Goal: Task Accomplishment & Management: Use online tool/utility

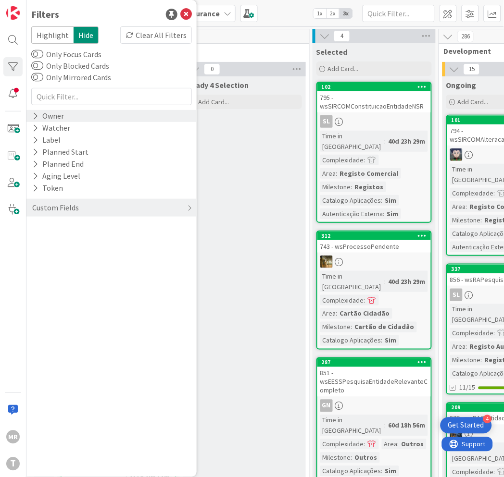
click at [84, 117] on div "Owner" at bounding box center [111, 116] width 170 height 12
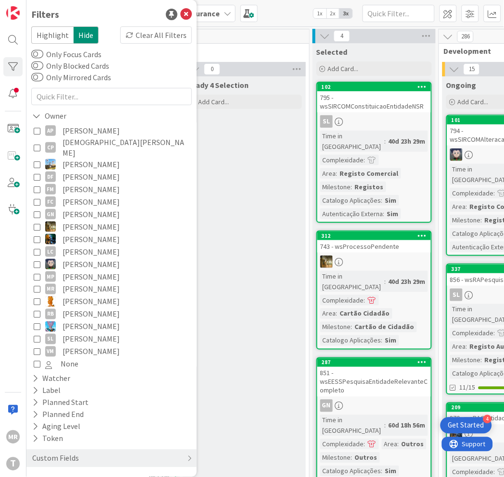
click at [87, 183] on span "[PERSON_NAME]" at bounding box center [90, 189] width 57 height 12
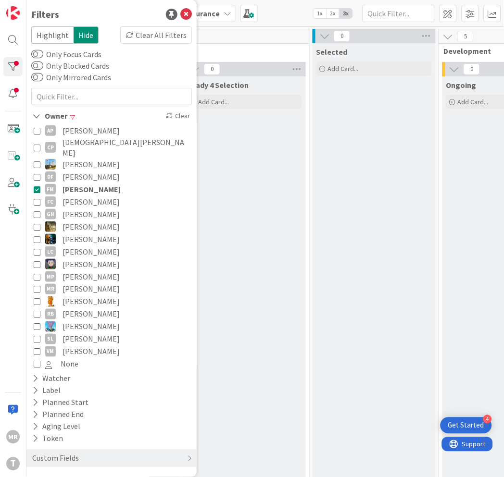
drag, startPoint x: 107, startPoint y: 178, endPoint x: 94, endPoint y: 175, distance: 12.8
click at [106, 183] on span "[PERSON_NAME]" at bounding box center [91, 189] width 58 height 12
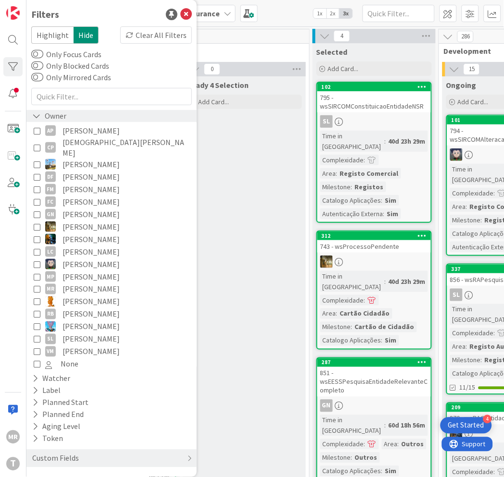
click at [37, 114] on icon at bounding box center [36, 116] width 9 height 8
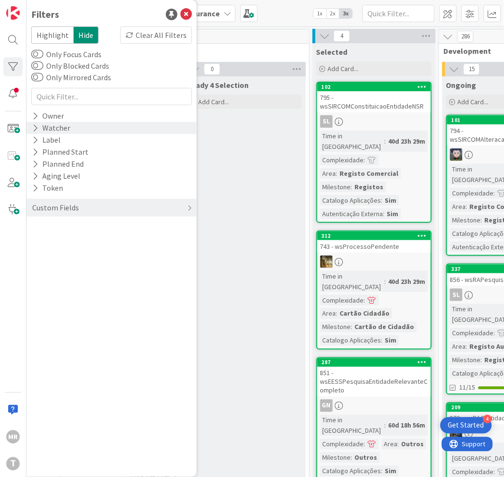
click at [30, 124] on div "Watcher" at bounding box center [111, 128] width 170 height 12
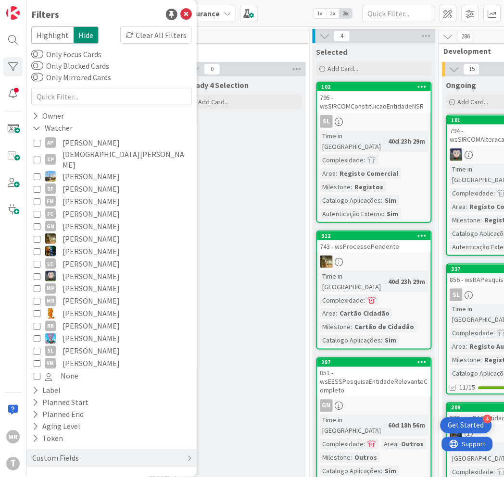
click at [98, 195] on span "[PERSON_NAME]" at bounding box center [90, 201] width 57 height 12
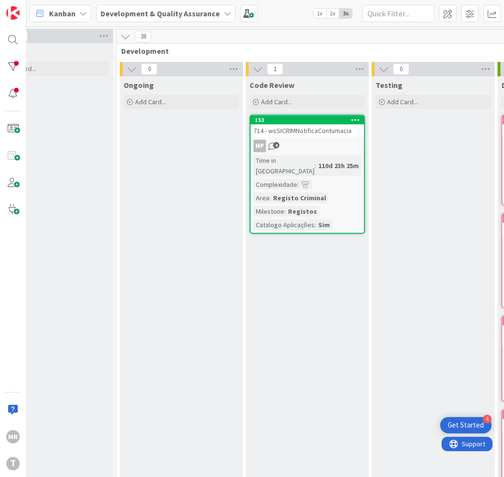
scroll to position [0, 327]
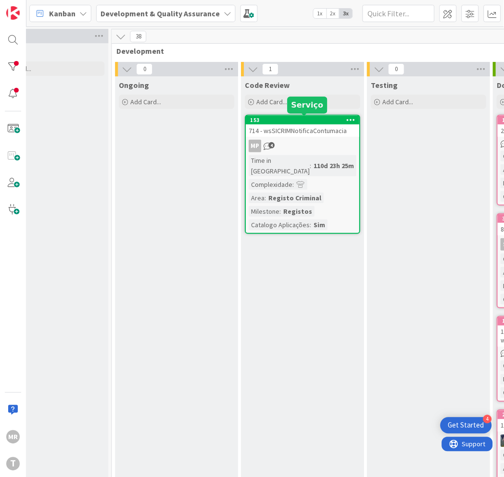
click at [290, 122] on div "153" at bounding box center [304, 120] width 109 height 7
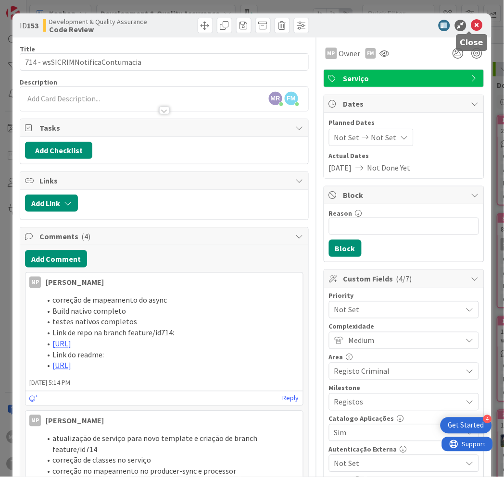
click at [474, 23] on icon at bounding box center [477, 26] width 12 height 12
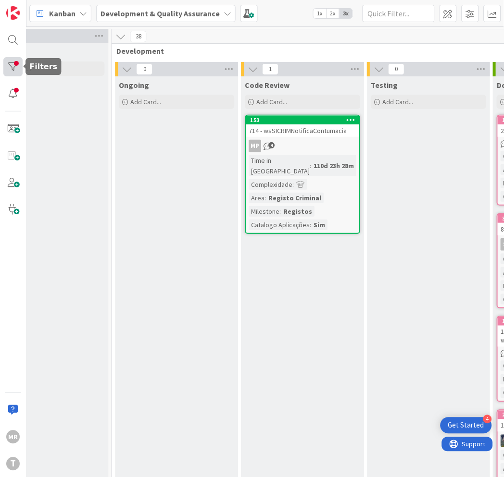
click at [21, 60] on div at bounding box center [12, 66] width 19 height 19
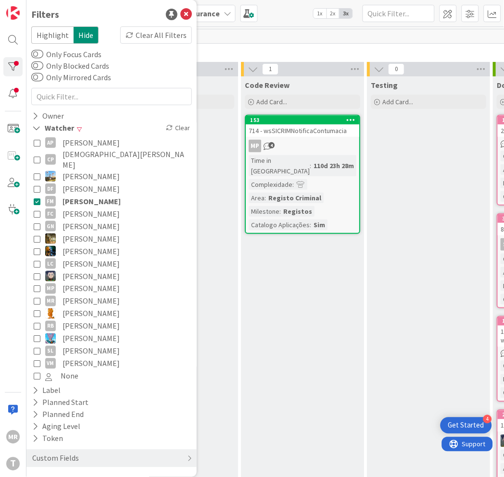
click at [98, 195] on span "[PERSON_NAME]" at bounding box center [91, 201] width 58 height 12
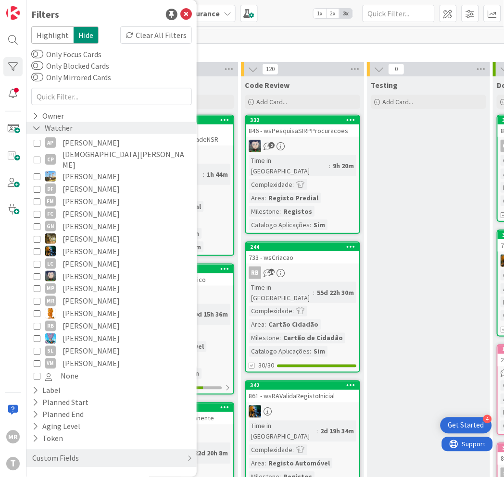
click at [39, 130] on icon at bounding box center [36, 128] width 9 height 8
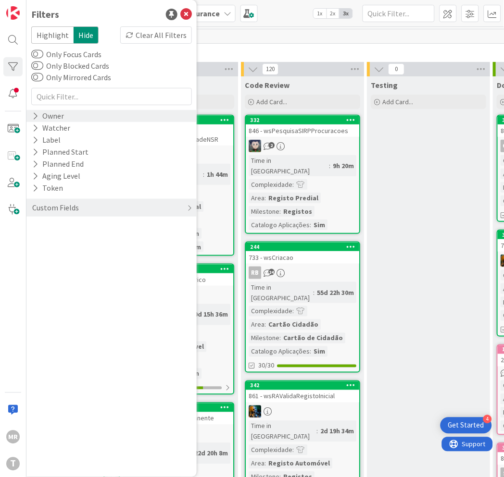
click at [35, 116] on icon at bounding box center [35, 116] width 6 height 8
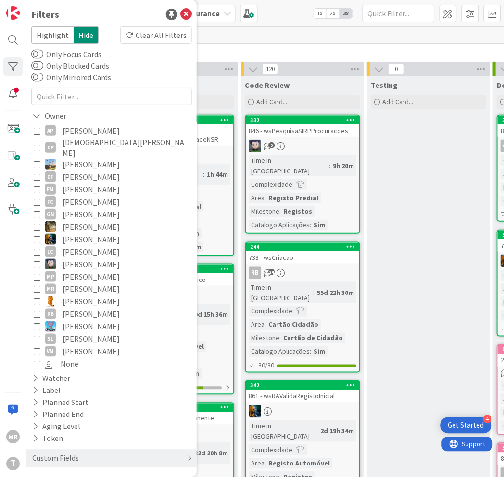
click at [104, 130] on span "[PERSON_NAME]" at bounding box center [90, 131] width 57 height 12
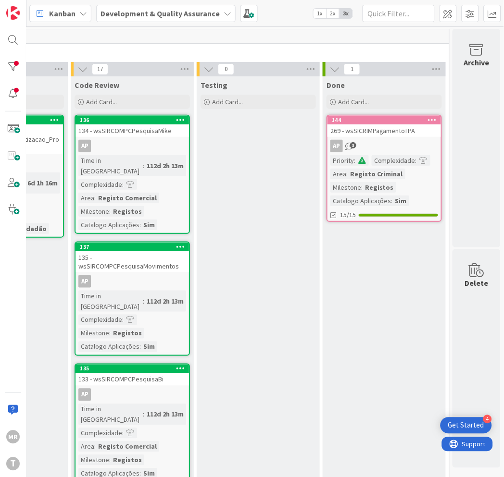
scroll to position [0, 233]
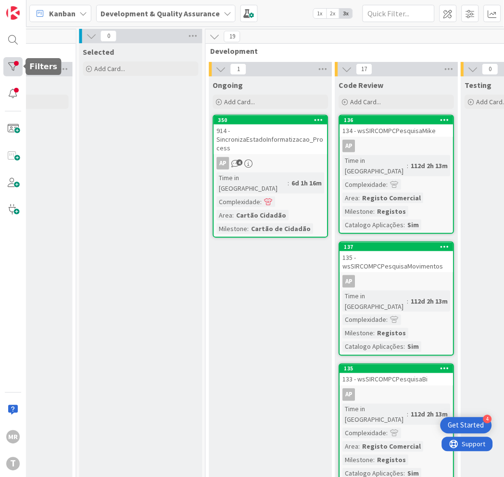
click at [12, 65] on div at bounding box center [12, 66] width 19 height 19
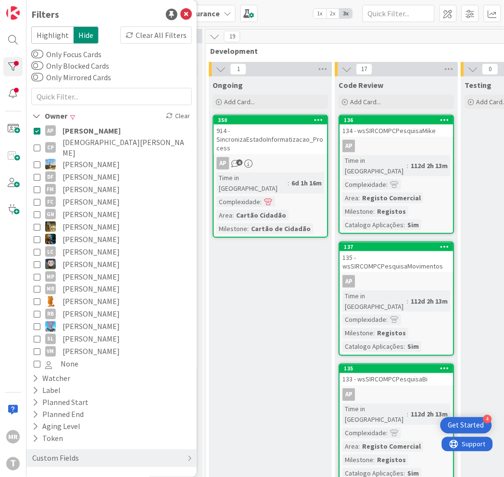
click at [104, 127] on span "[PERSON_NAME]" at bounding box center [91, 131] width 58 height 12
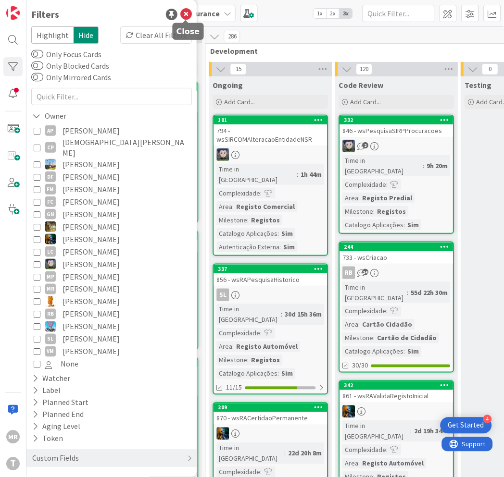
click at [185, 14] on icon at bounding box center [186, 15] width 12 height 12
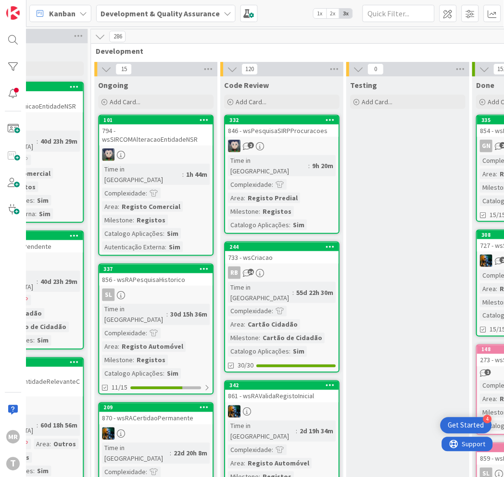
scroll to position [0, 429]
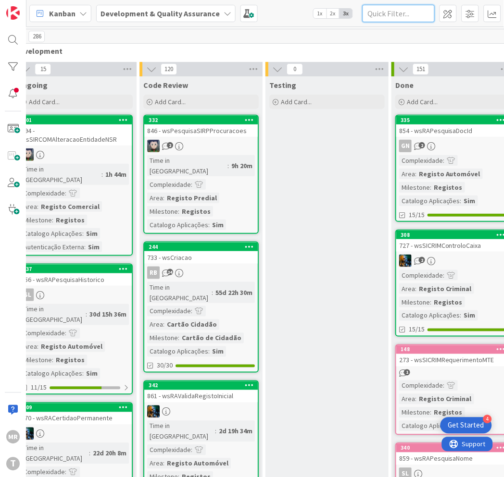
click at [411, 5] on input "text" at bounding box center [398, 13] width 72 height 17
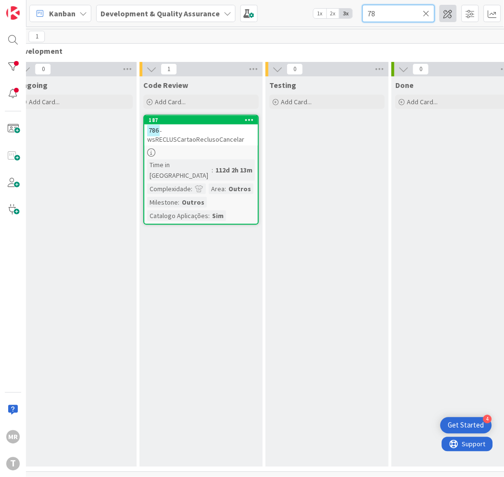
type input "7"
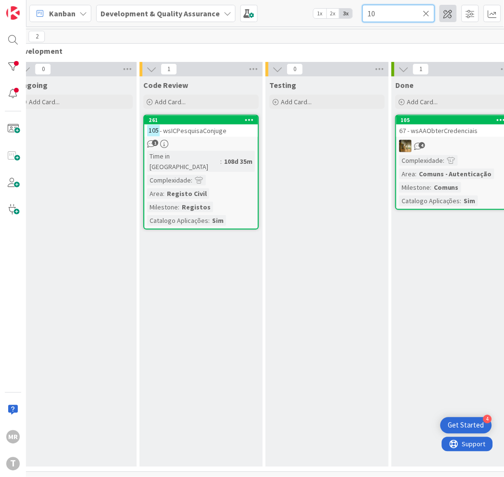
type input "1"
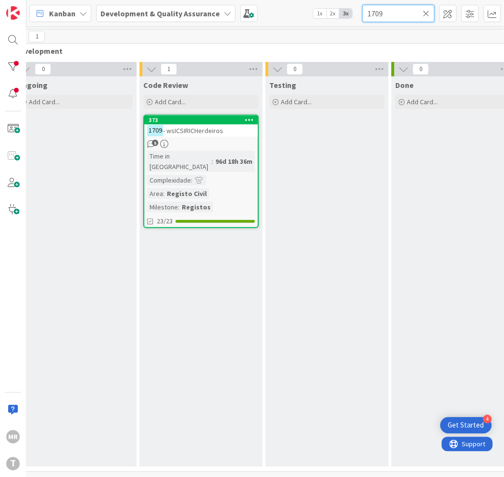
drag, startPoint x: 401, startPoint y: 12, endPoint x: 242, endPoint y: -15, distance: 161.5
click at [242, 0] on html "4 Get Started [PERSON_NAME] Development & Quality Assurance 1x 2x 3x 1709 0 Ups…" at bounding box center [252, 238] width 504 height 477
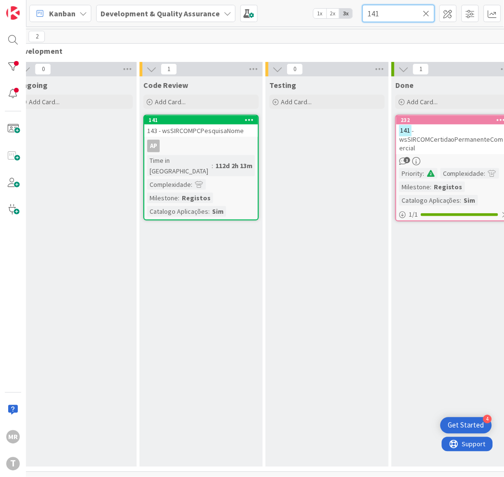
drag, startPoint x: 387, startPoint y: 12, endPoint x: 328, endPoint y: 7, distance: 59.4
click at [336, 7] on div "Kanban Development & Quality Assurance 1x 2x 3x 141" at bounding box center [264, 13] width 477 height 26
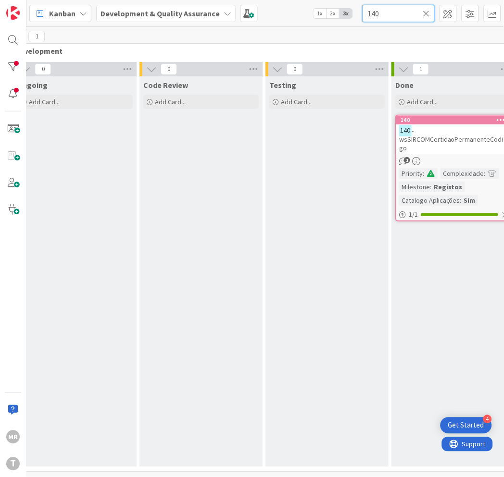
type input "140"
